Goal: Submit feedback/report problem

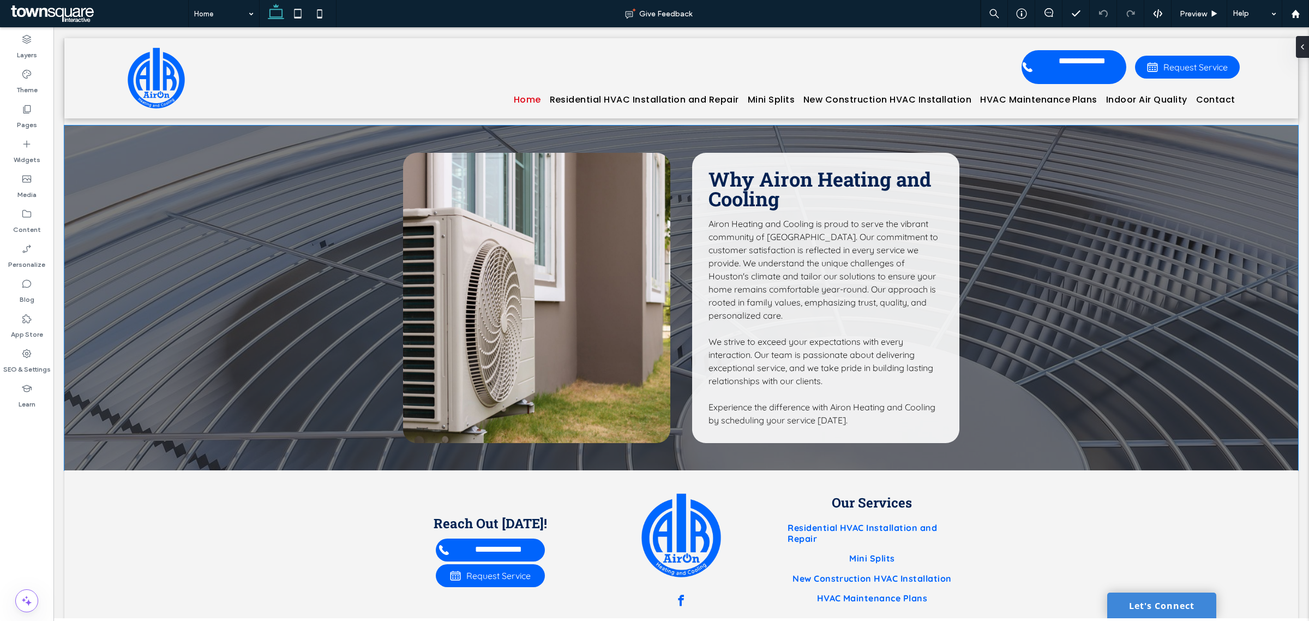
scroll to position [2158, 0]
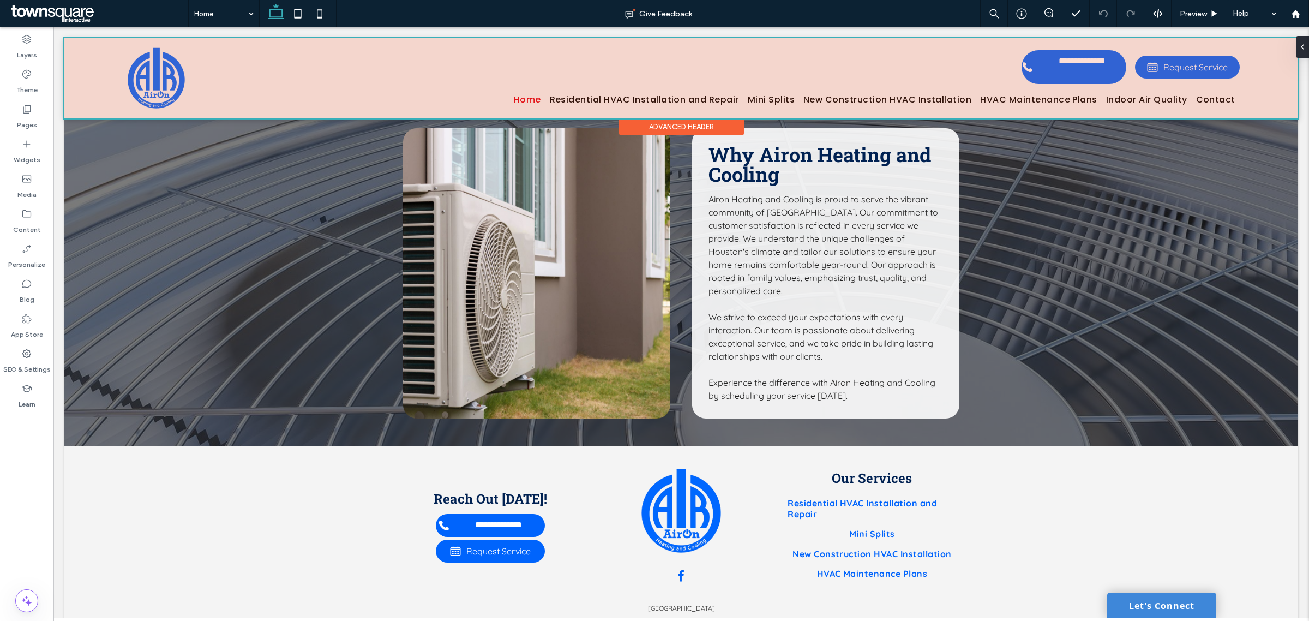
click at [669, 94] on div at bounding box center [681, 78] width 1234 height 80
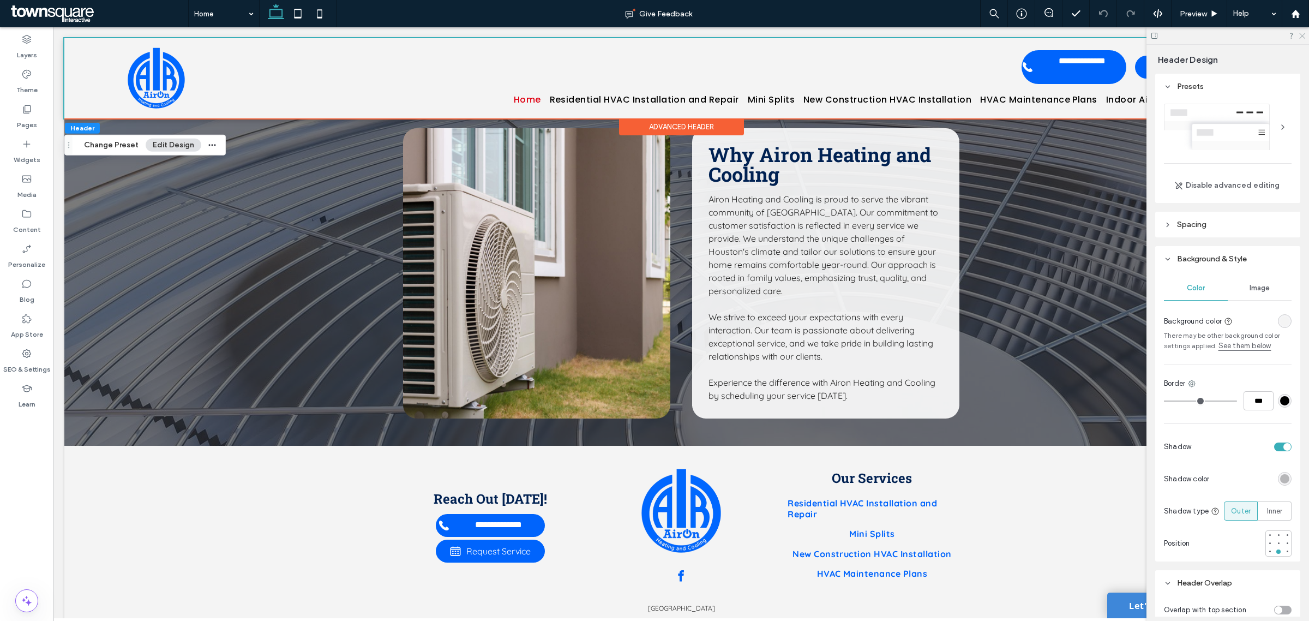
click at [1302, 37] on use at bounding box center [1302, 36] width 6 height 6
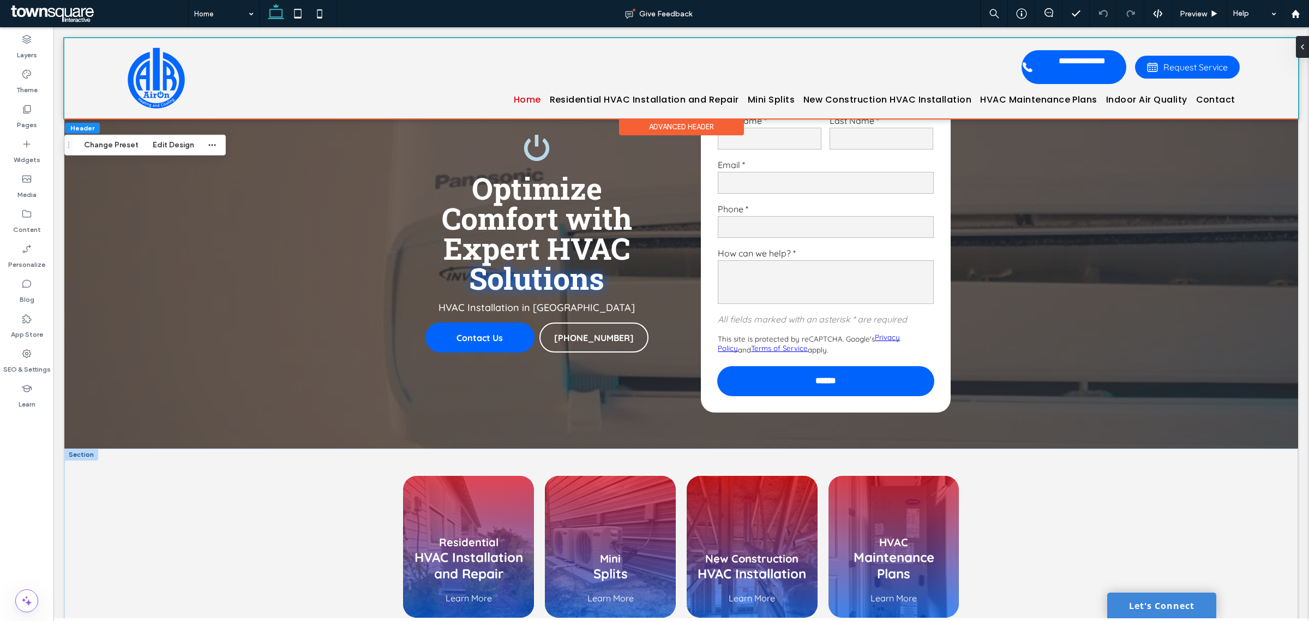
scroll to position [0, 0]
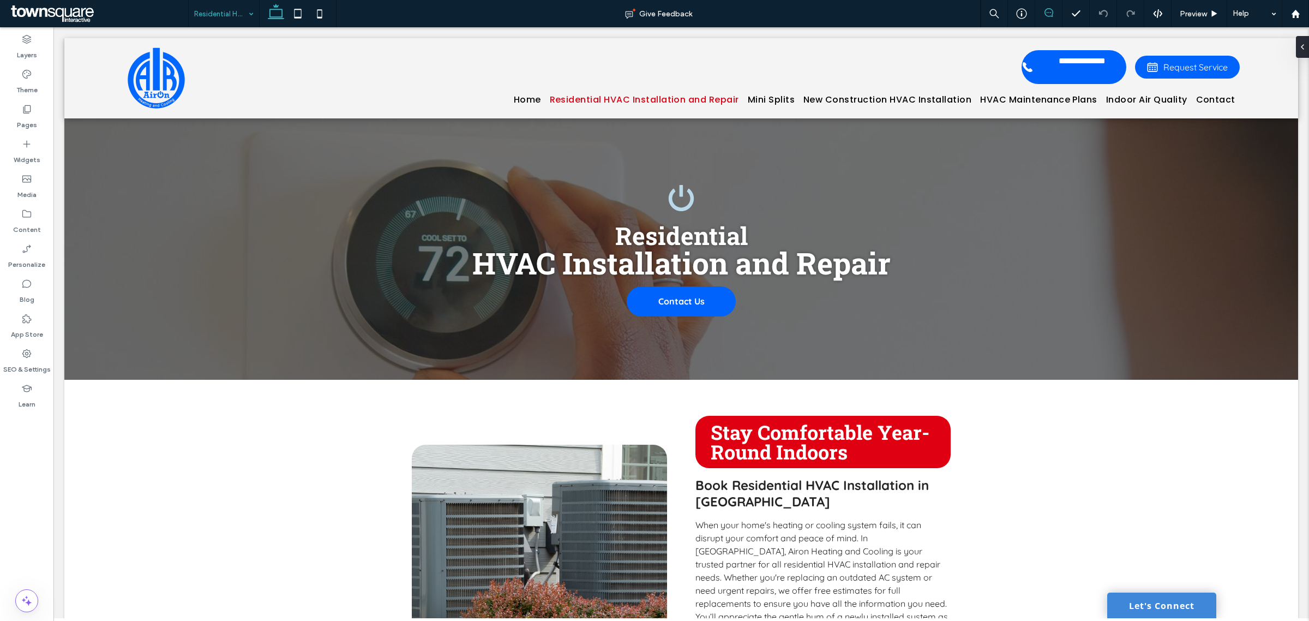
click at [1049, 15] on icon at bounding box center [1049, 12] width 9 height 9
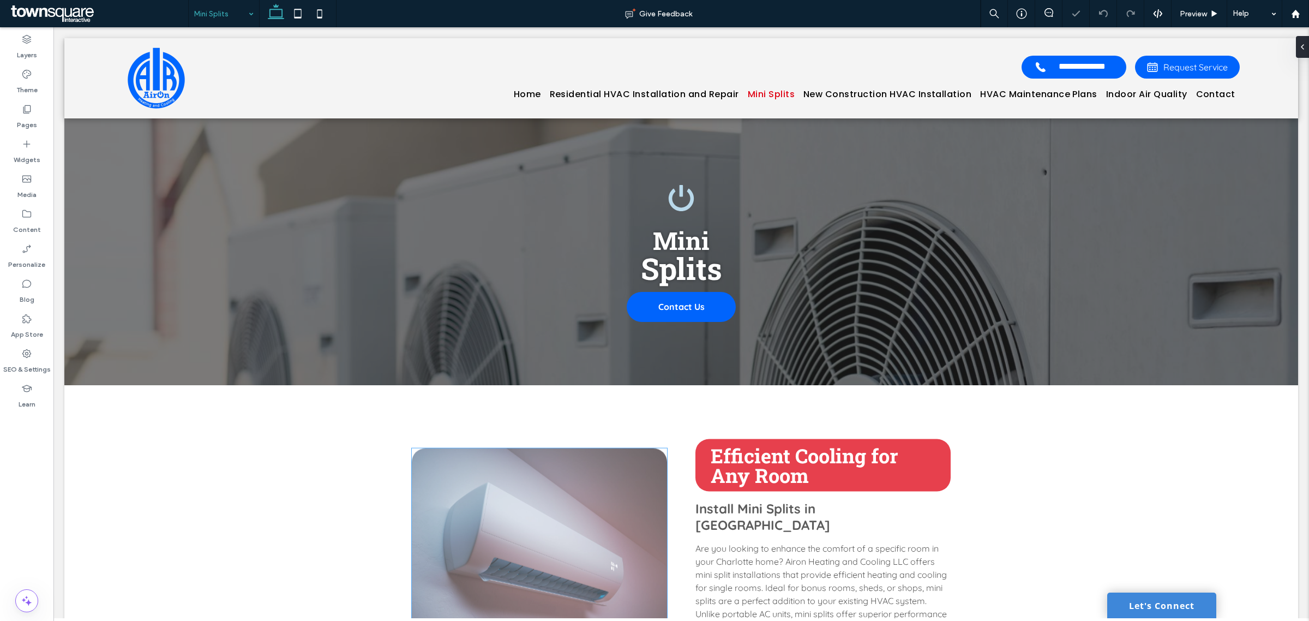
scroll to position [273, 0]
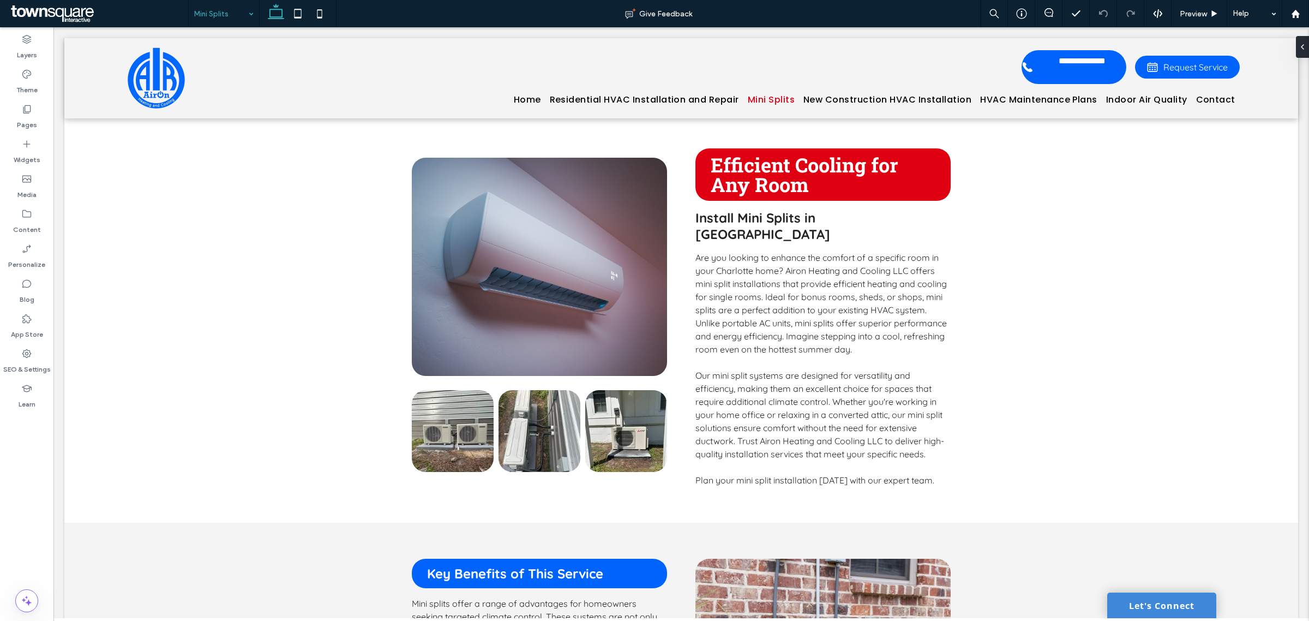
click at [225, 15] on input at bounding box center [221, 13] width 54 height 27
click at [1042, 11] on span at bounding box center [1048, 12] width 27 height 9
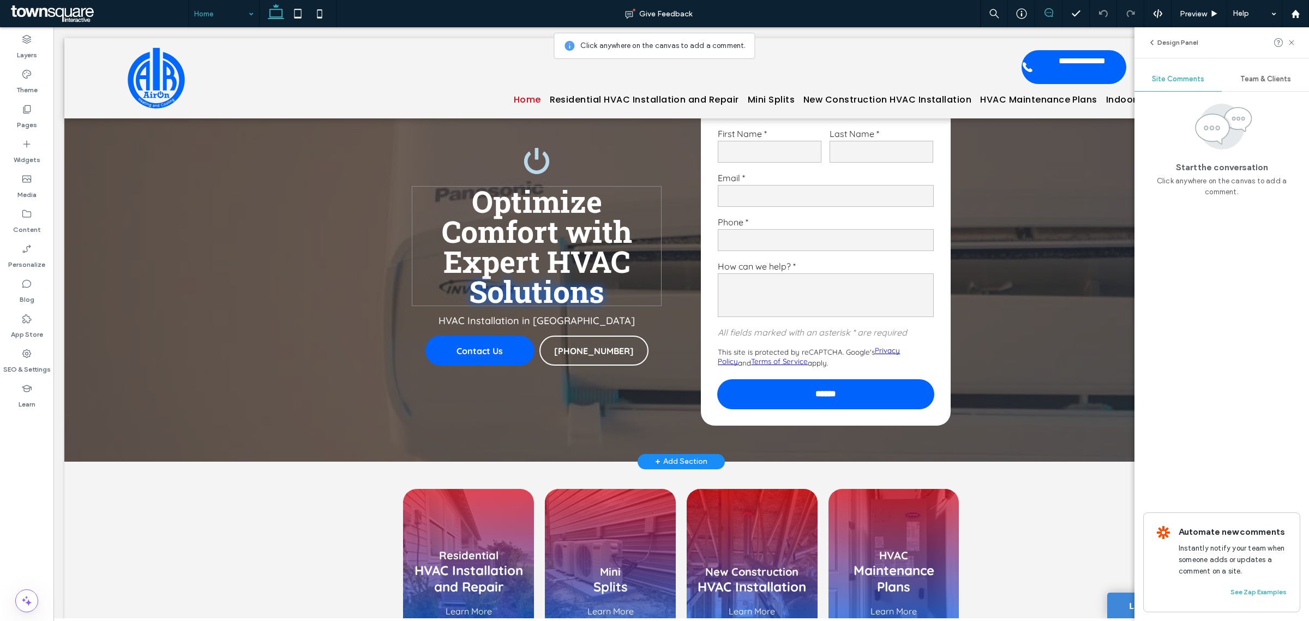
scroll to position [136, 0]
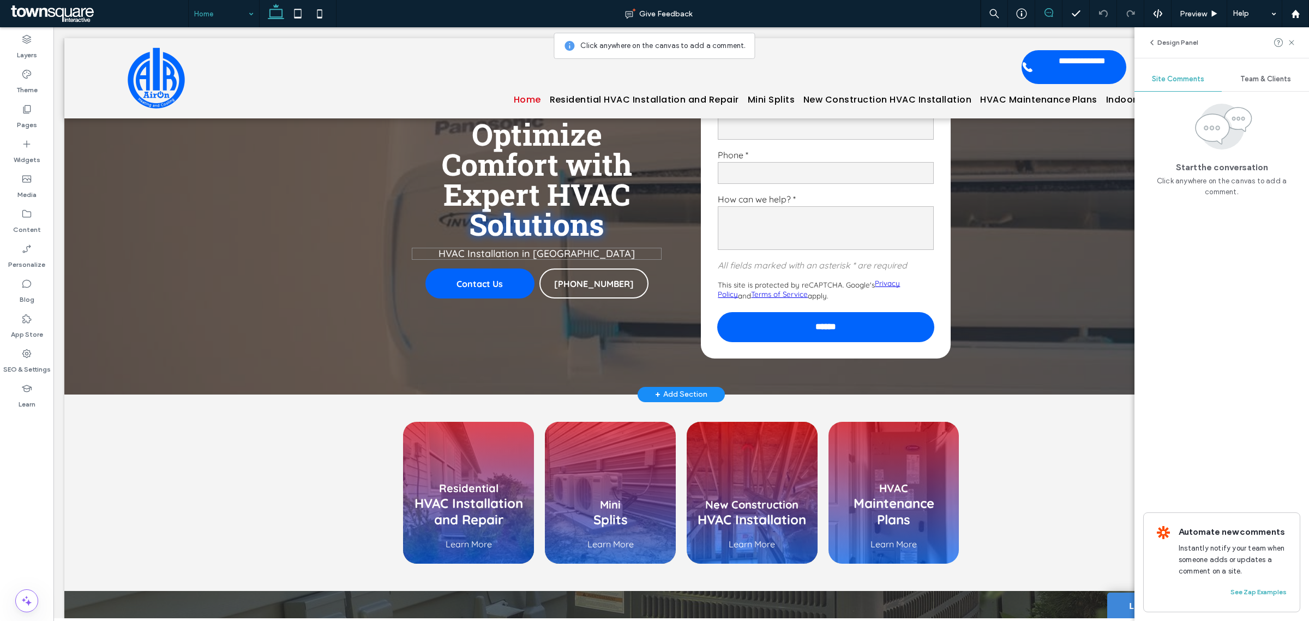
click at [582, 254] on span "HVAC Installation in [GEOGRAPHIC_DATA]" at bounding box center [537, 253] width 196 height 13
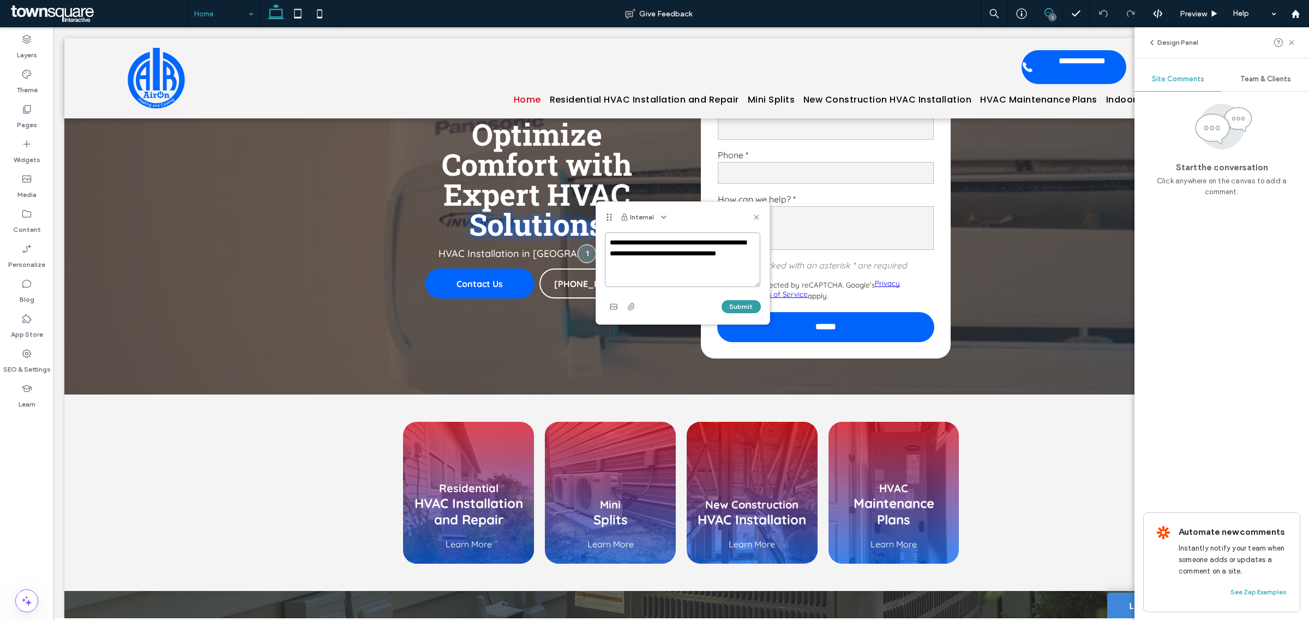
type textarea "**********"
click at [742, 303] on button "Submit" at bounding box center [741, 306] width 39 height 13
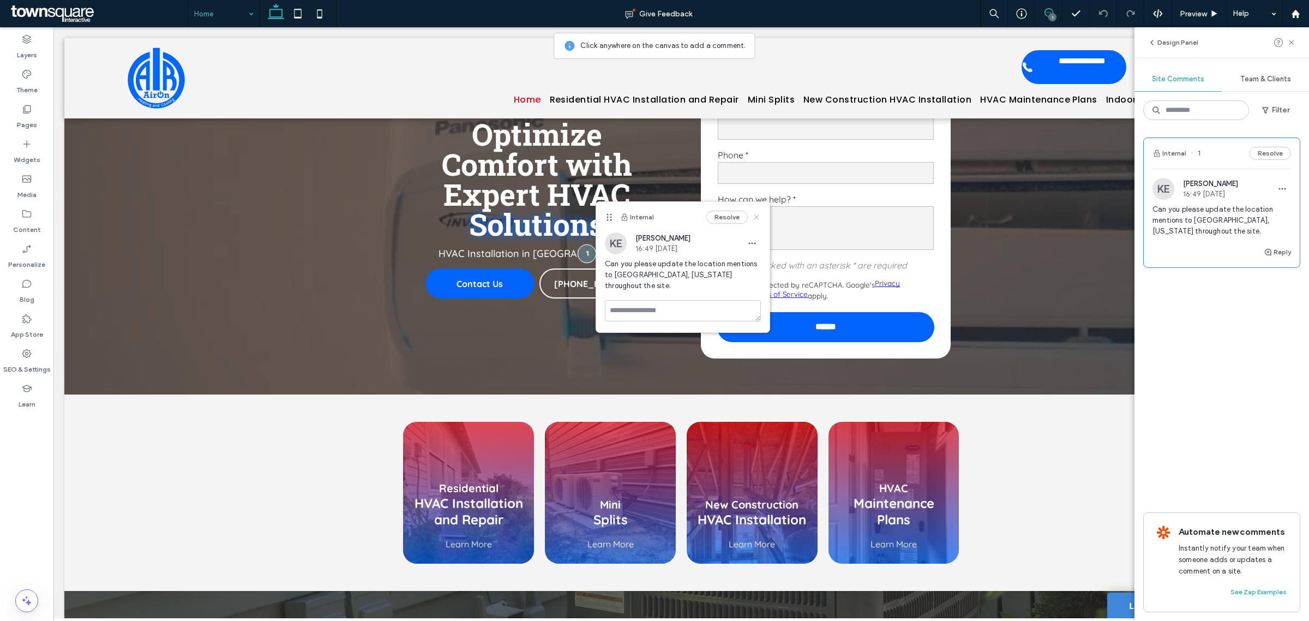
click at [754, 215] on use at bounding box center [756, 216] width 5 height 5
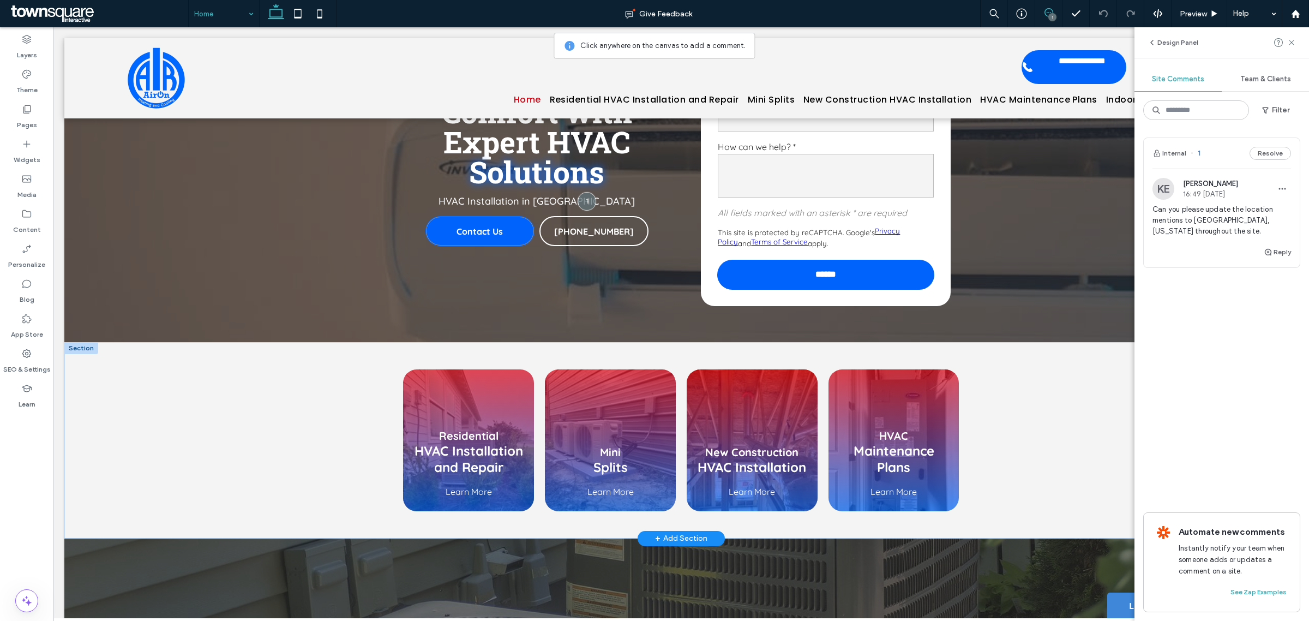
scroll to position [409, 0]
